Goal: Information Seeking & Learning: Learn about a topic

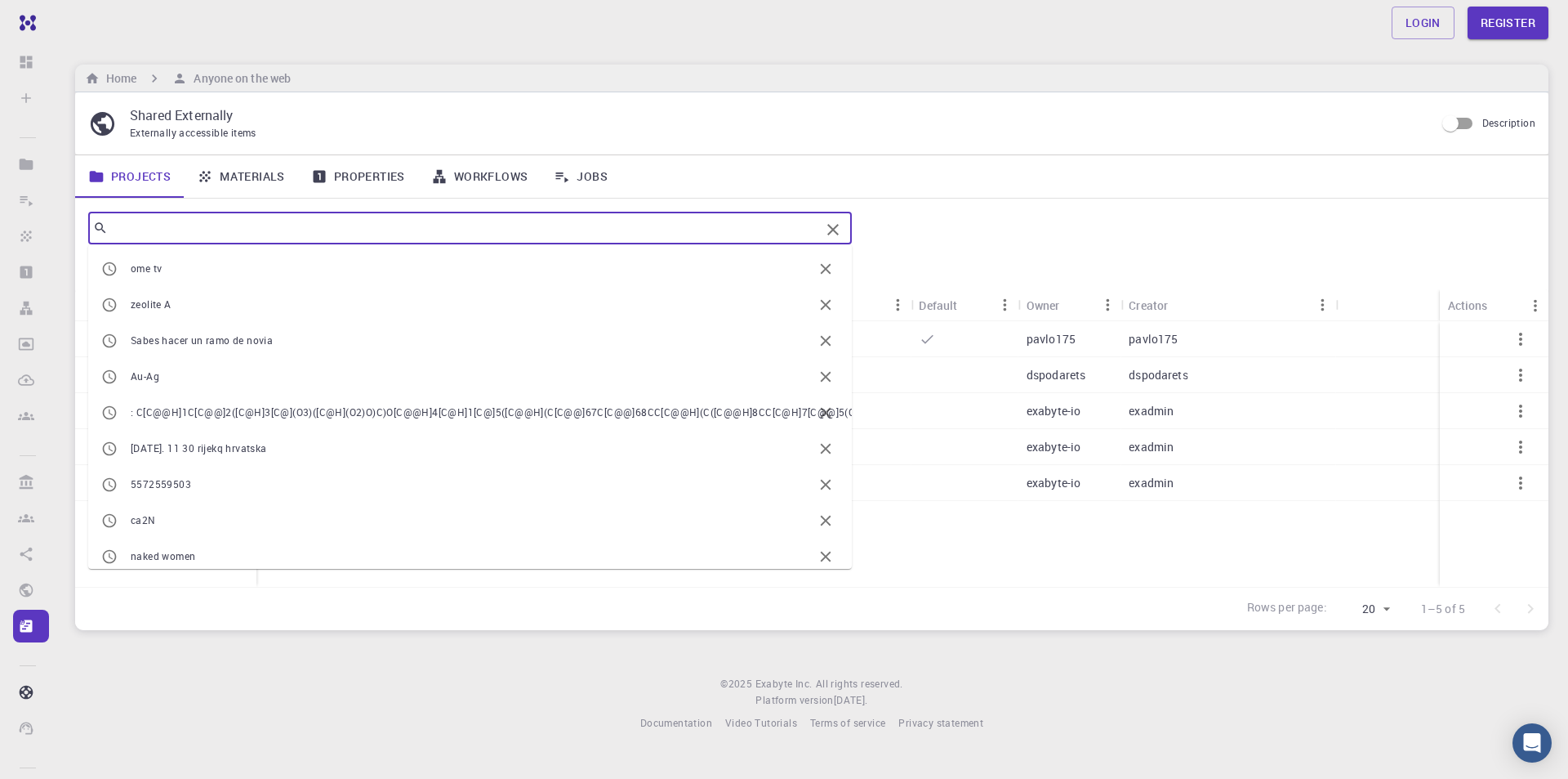
click at [256, 235] on input "text" at bounding box center [464, 228] width 713 height 23
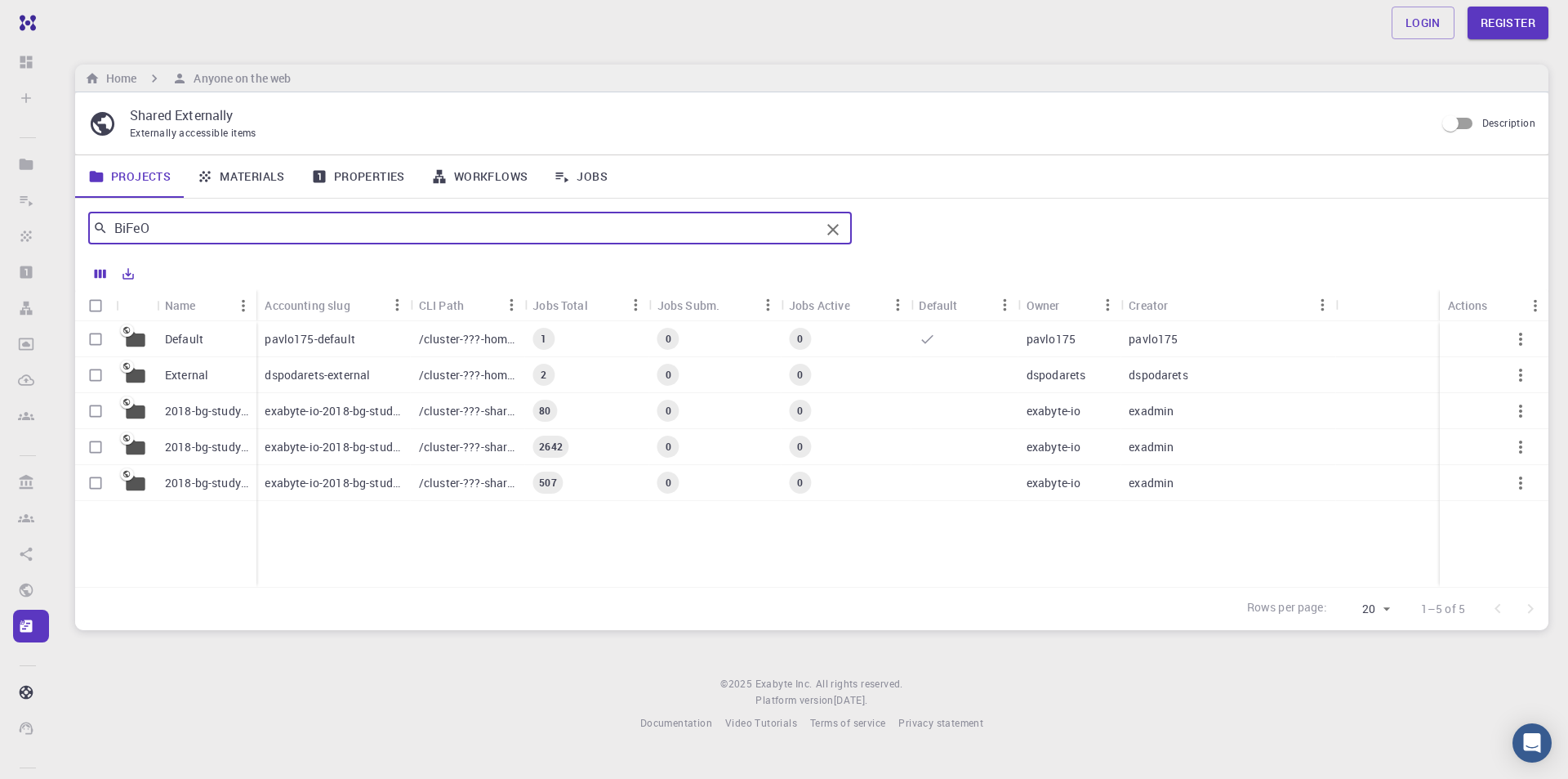
type input "BiFeO"
drag, startPoint x: 255, startPoint y: 289, endPoint x: 319, endPoint y: 294, distance: 64.2
click at [319, 294] on div "Name" at bounding box center [322, 305] width 17 height 32
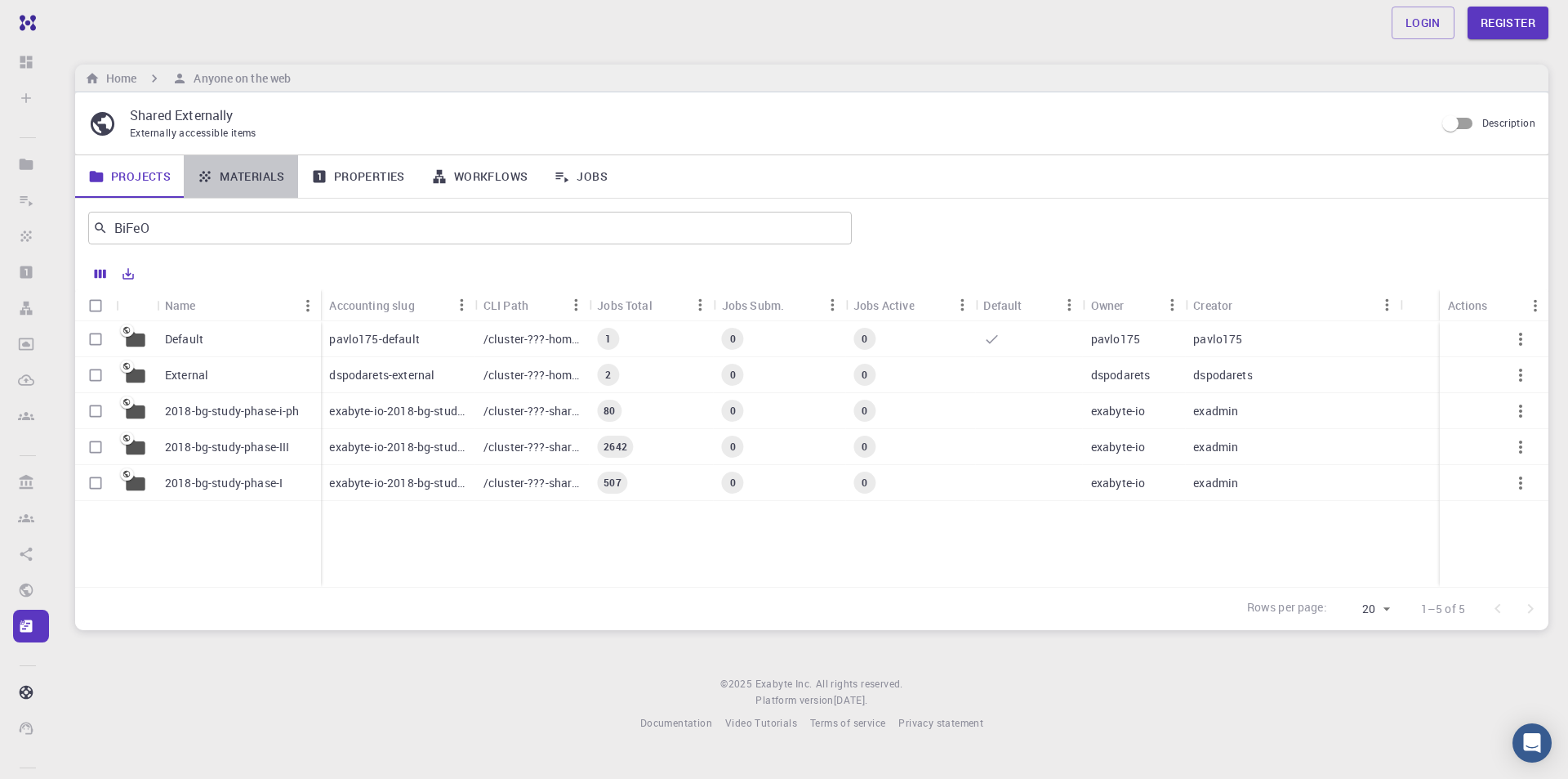
click at [226, 170] on link "Materials" at bounding box center [241, 176] width 114 height 42
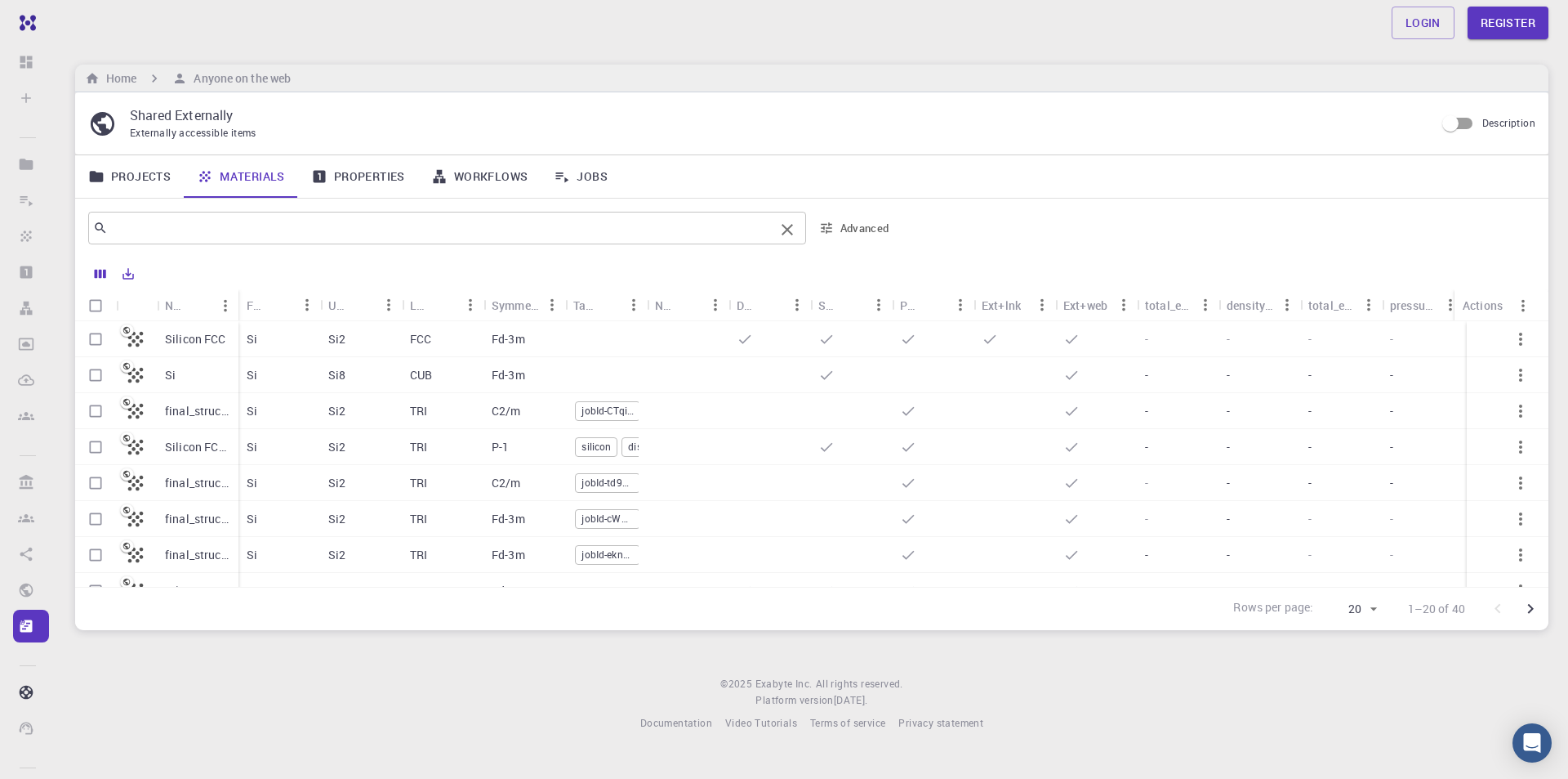
click at [156, 232] on input "text" at bounding box center [441, 228] width 666 height 23
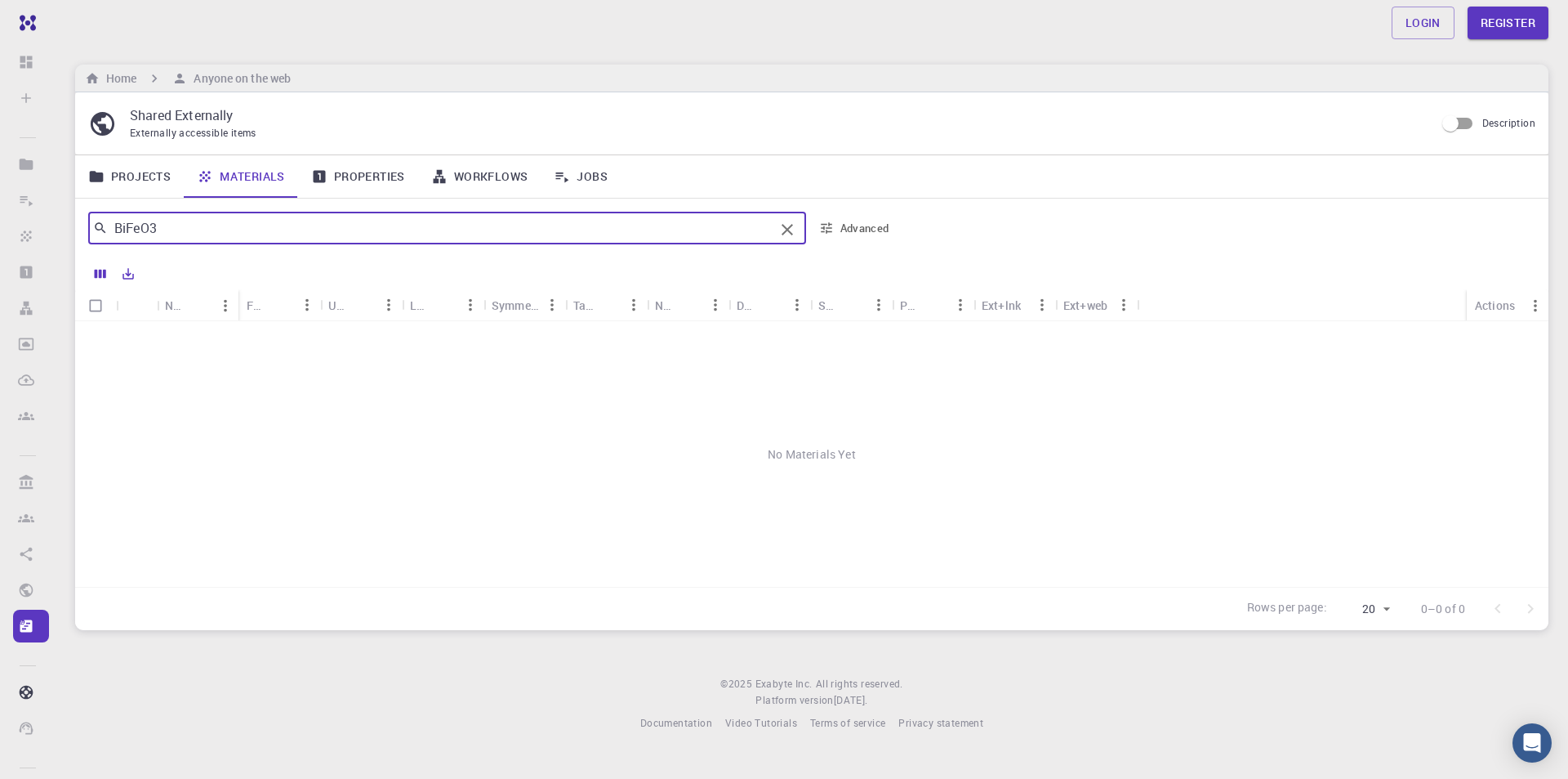
type input "BiFeO3"
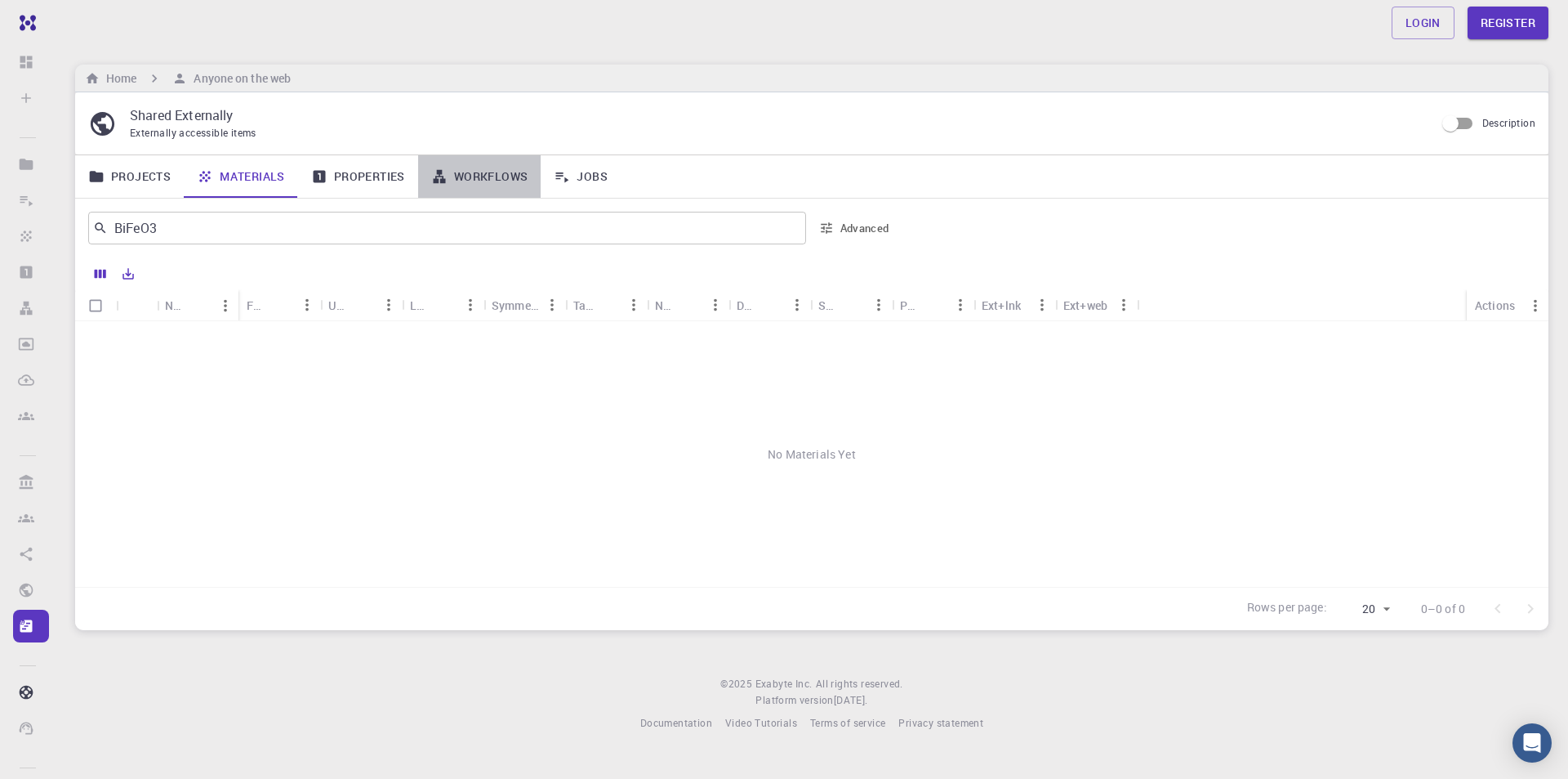
click at [456, 184] on link "Workflows" at bounding box center [479, 176] width 123 height 42
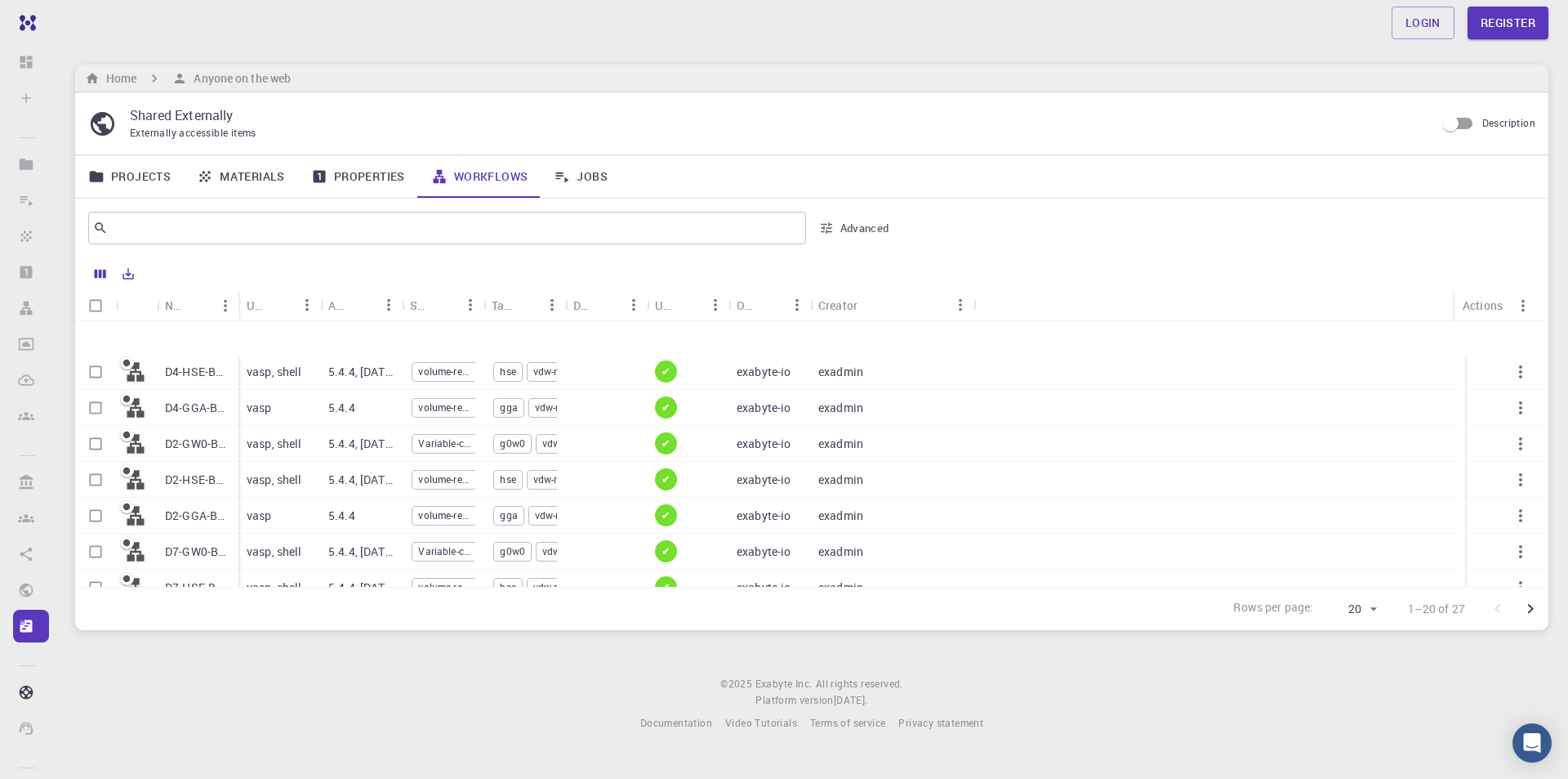
scroll to position [453, 0]
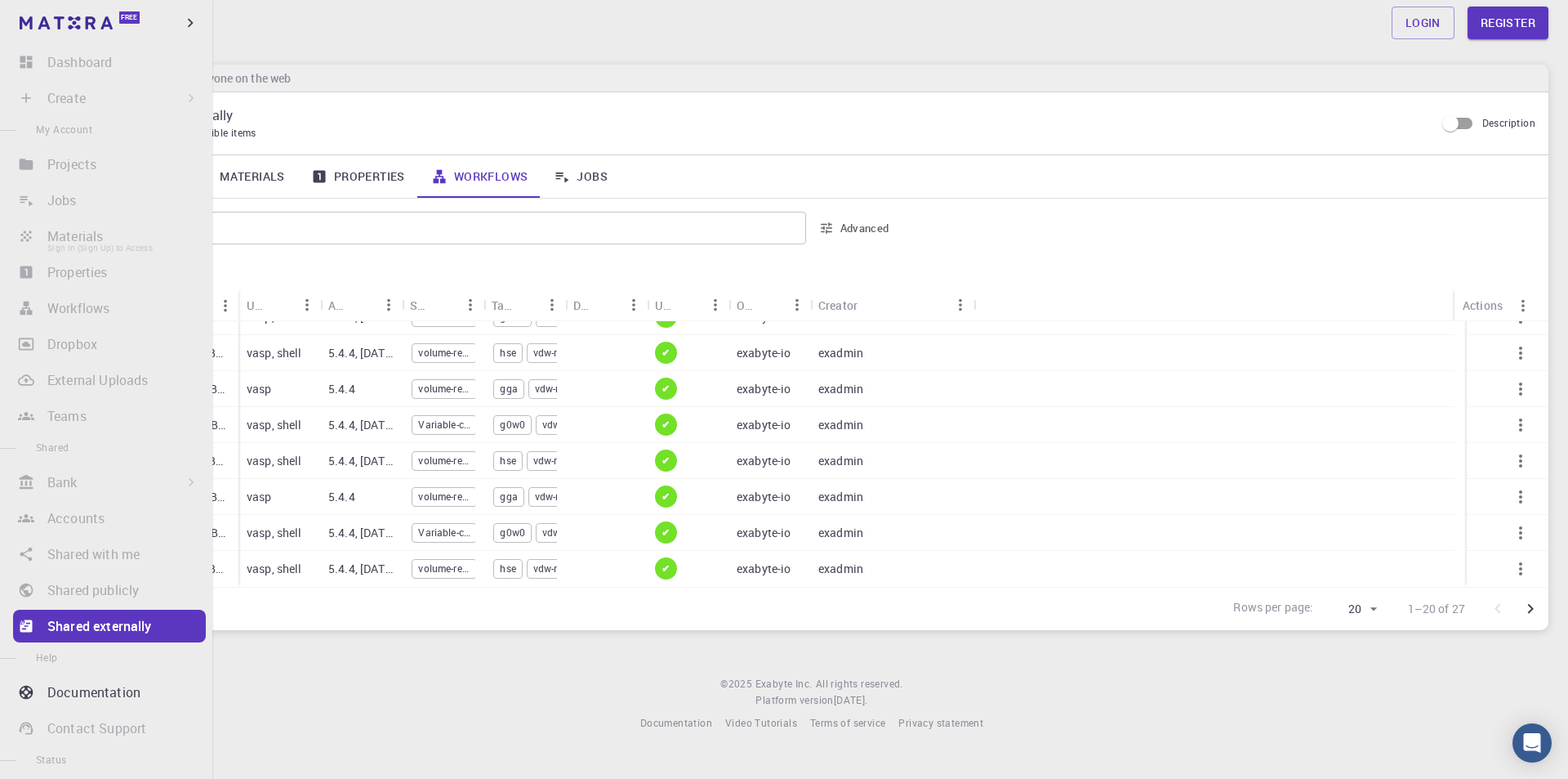
click at [99, 236] on li "Materials Sign In (Sign Up) to Access" at bounding box center [106, 237] width 212 height 33
click at [46, 167] on li "Projects Sign In (Sign Up) to Access" at bounding box center [106, 165] width 212 height 33
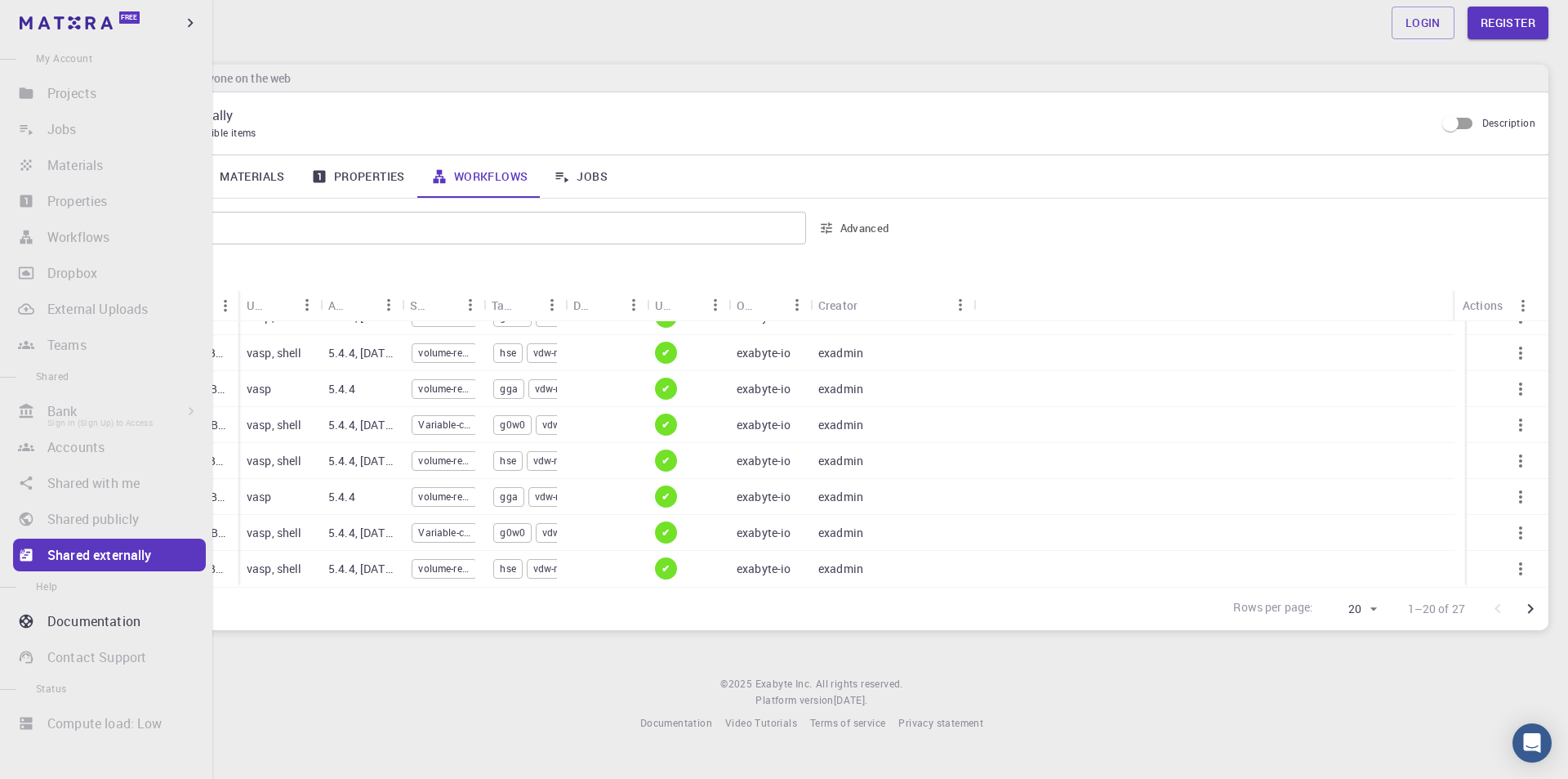
scroll to position [0, 0]
